Goal: Find contact information

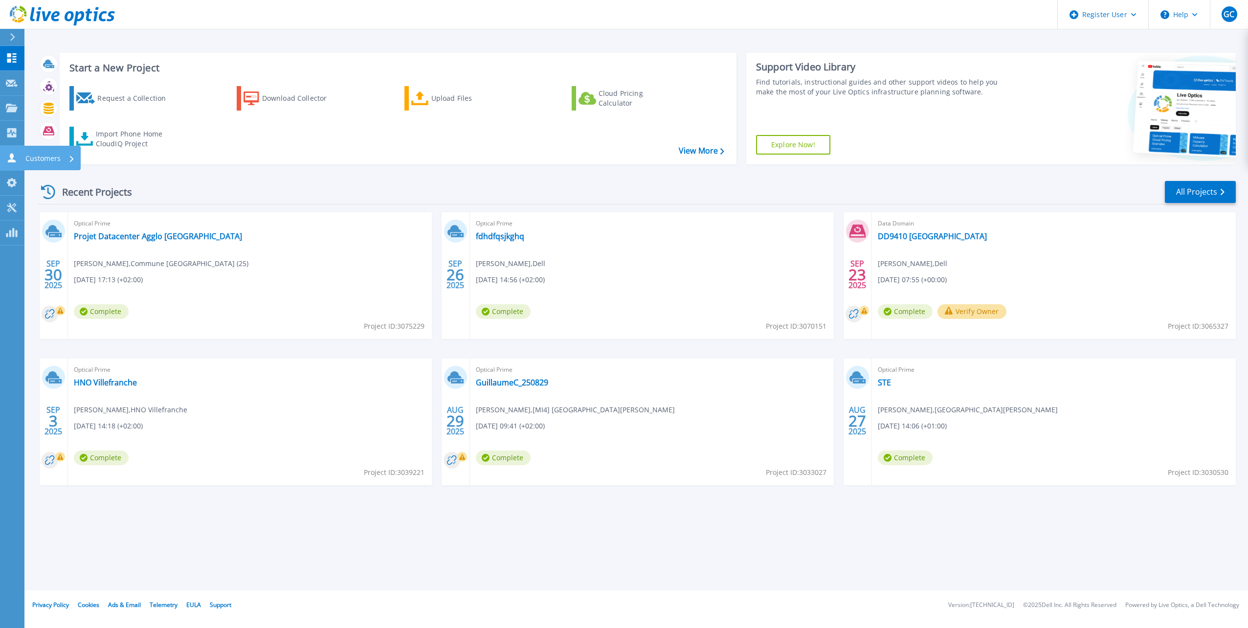
click at [49, 154] on p "Customers" at bounding box center [42, 158] width 35 height 25
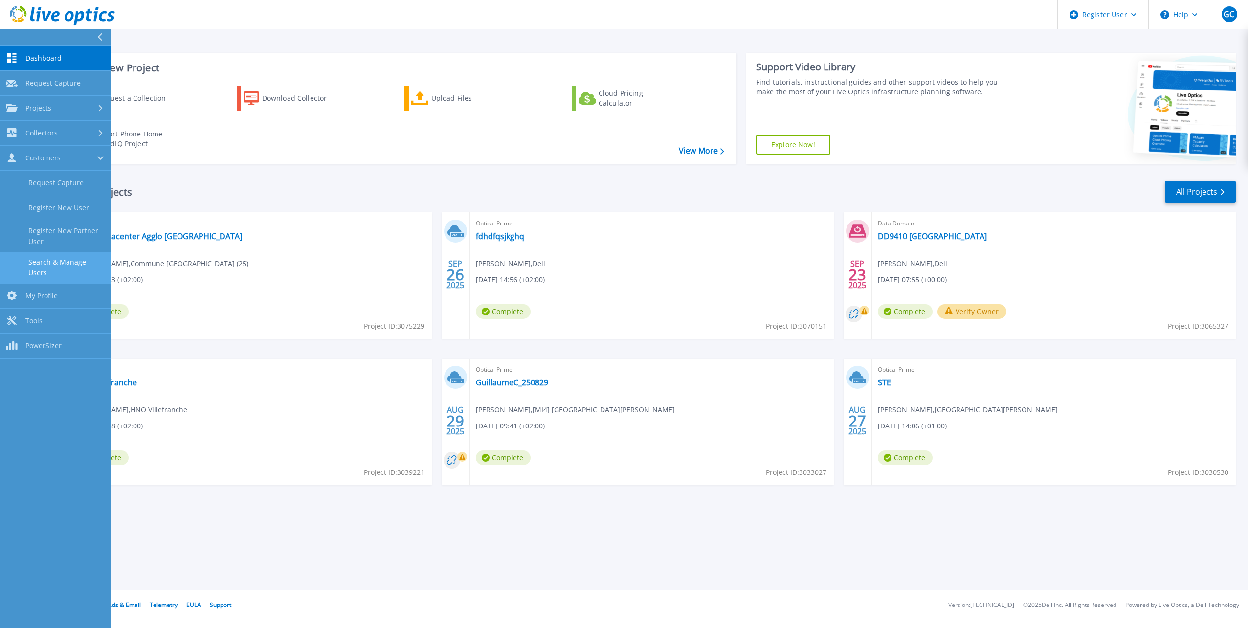
click at [77, 263] on link "Search & Manage Users" at bounding box center [55, 267] width 111 height 31
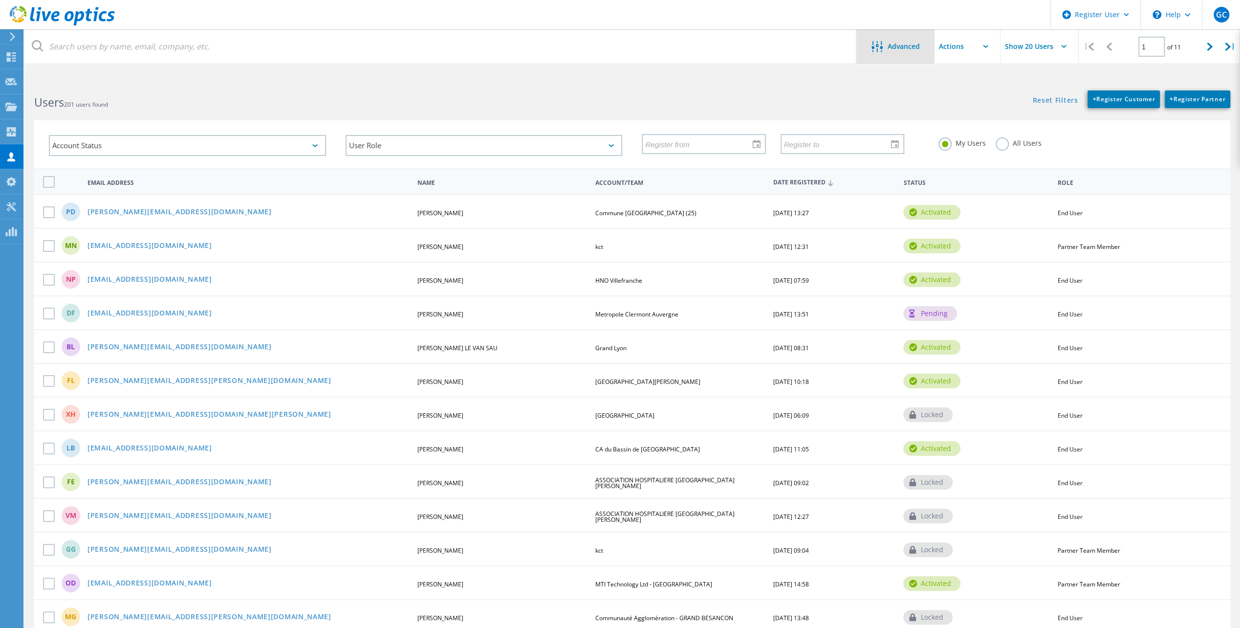
click at [877, 46] on icon at bounding box center [876, 46] width 11 height 11
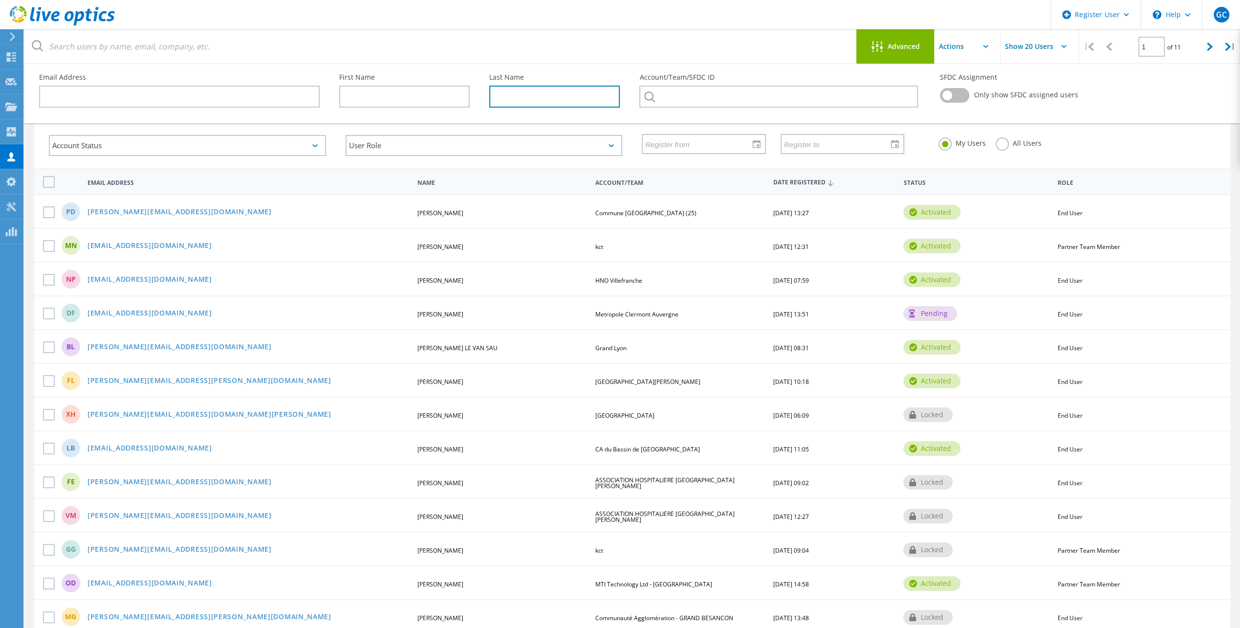
click at [539, 96] on input "text" at bounding box center [554, 97] width 131 height 22
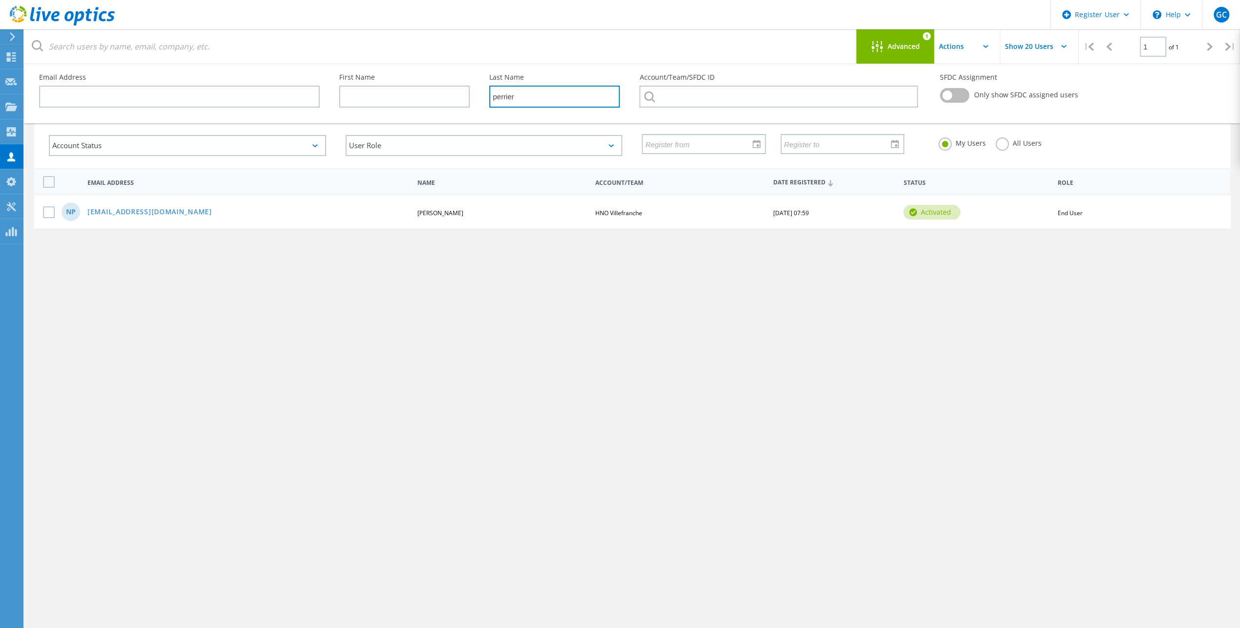
type input "perrier"
drag, startPoint x: 151, startPoint y: 213, endPoint x: 86, endPoint y: 213, distance: 65.0
click at [86, 213] on div "[EMAIL_ADDRESS][DOMAIN_NAME]" at bounding box center [248, 212] width 331 height 8
drag, startPoint x: 86, startPoint y: 213, endPoint x: 102, endPoint y: 210, distance: 16.4
copy link "[EMAIL_ADDRESS][DOMAIN_NAME]"
